Goal: Task Accomplishment & Management: Manage account settings

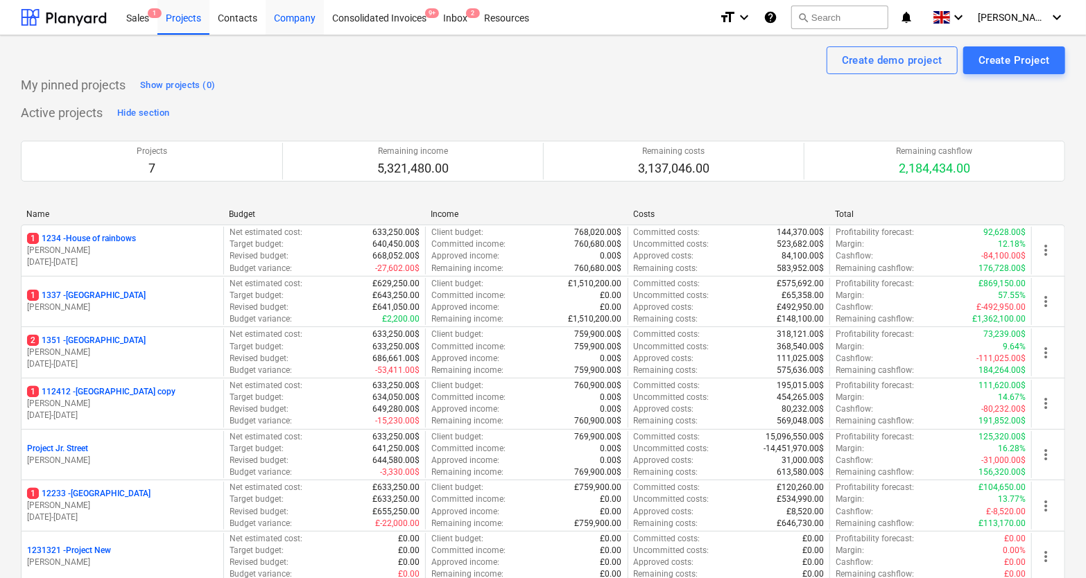
click at [294, 17] on div "Company" at bounding box center [295, 16] width 58 height 35
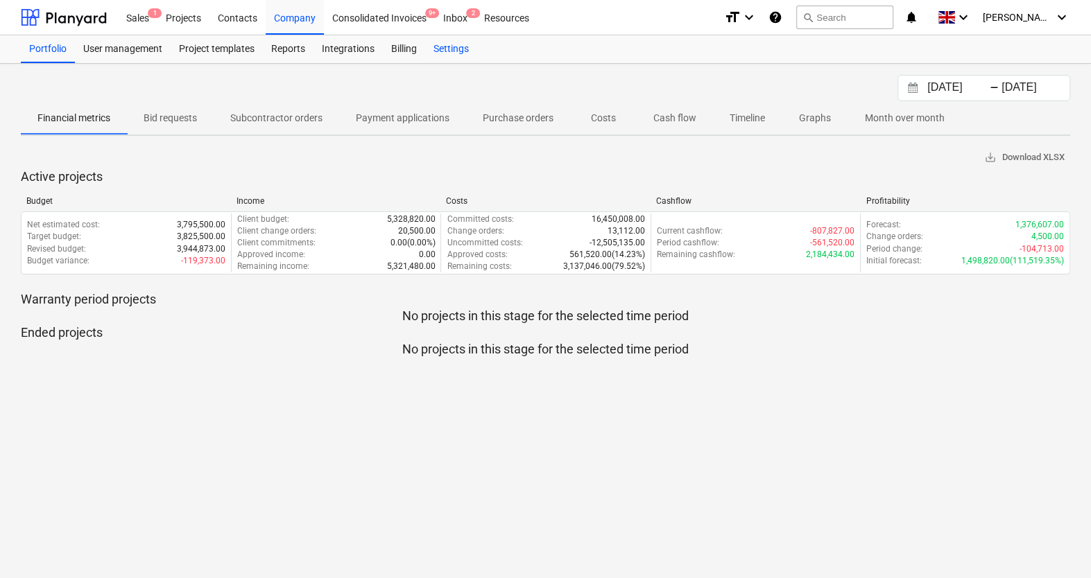
click at [455, 50] on div "Settings" at bounding box center [451, 49] width 52 height 28
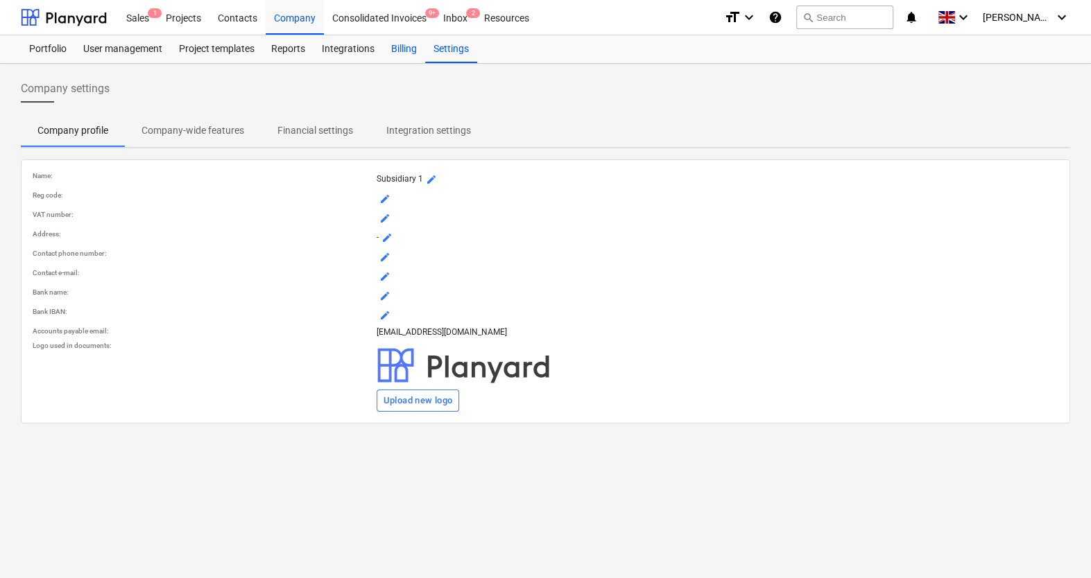
click at [396, 51] on div "Billing" at bounding box center [404, 49] width 42 height 28
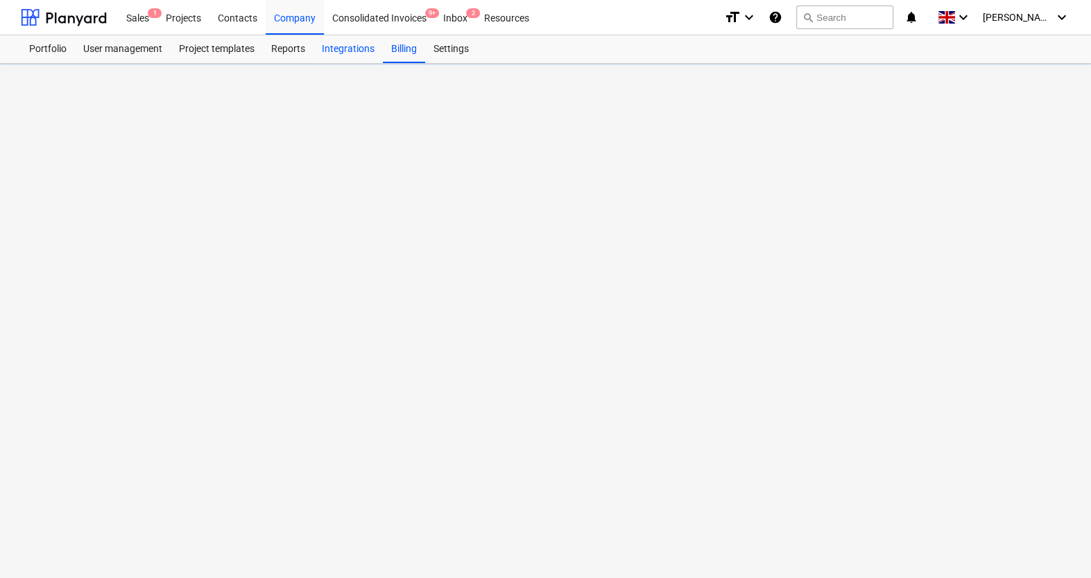
click at [333, 51] on div "Integrations" at bounding box center [347, 49] width 69 height 28
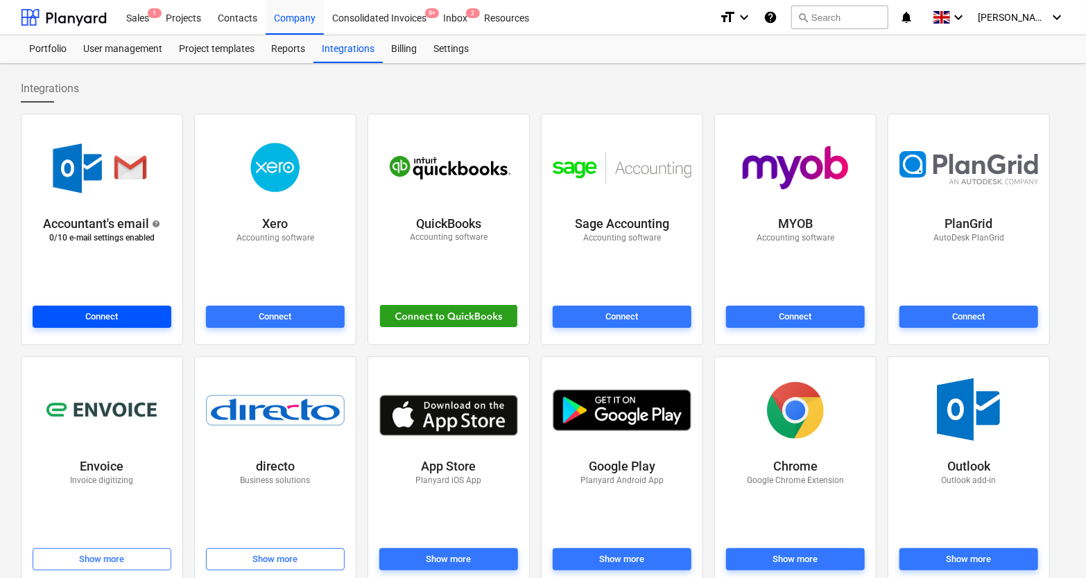
click at [94, 310] on div "Connect" at bounding box center [102, 317] width 33 height 16
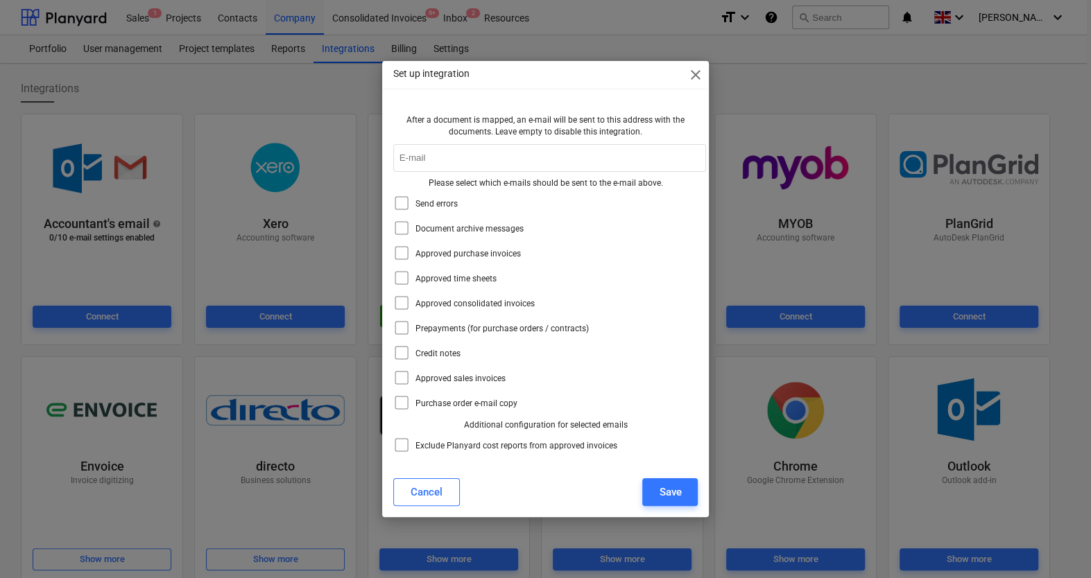
click at [431, 475] on div "Cancel Save" at bounding box center [546, 492] width 322 height 39
click at [415, 496] on div "Cancel" at bounding box center [427, 492] width 32 height 18
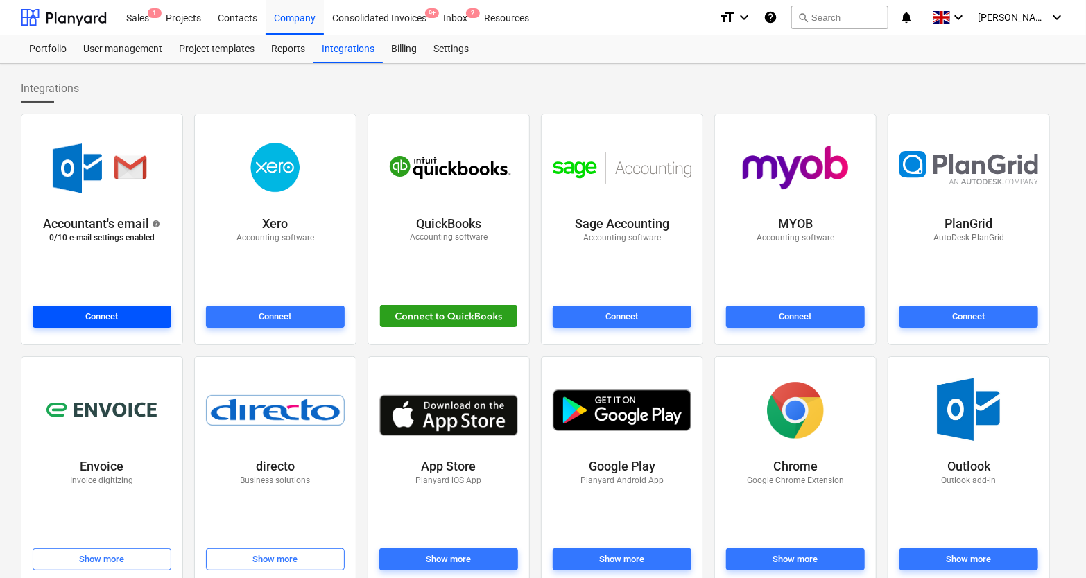
click at [116, 306] on button "Connect" at bounding box center [102, 317] width 139 height 22
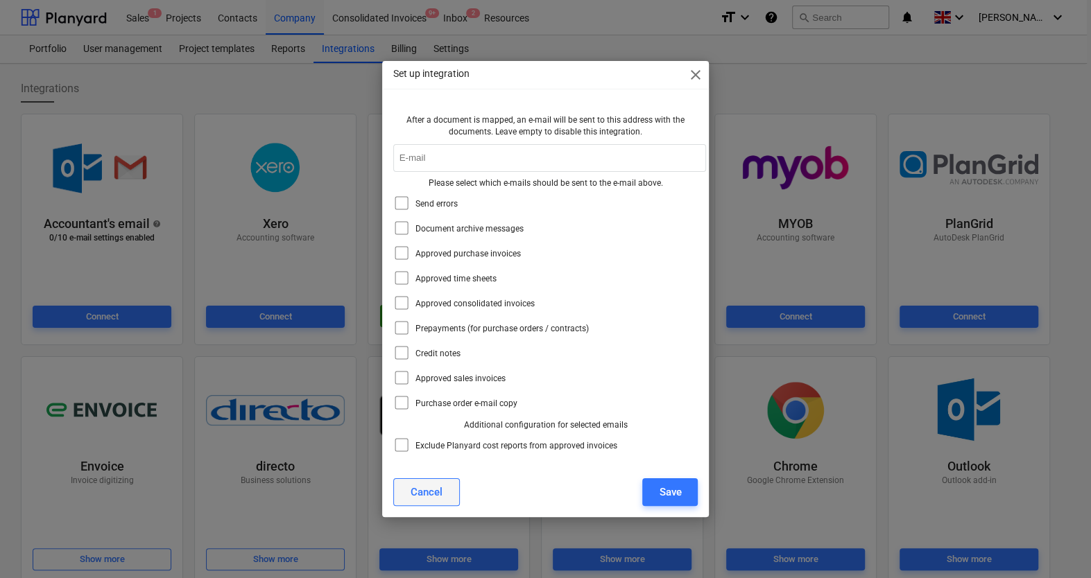
click at [423, 484] on div "Cancel" at bounding box center [427, 492] width 32 height 18
